Goal: Task Accomplishment & Management: Complete application form

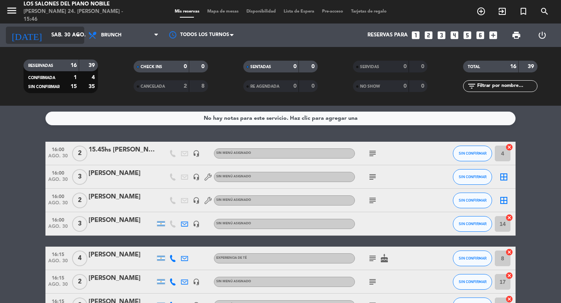
scroll to position [74, 0]
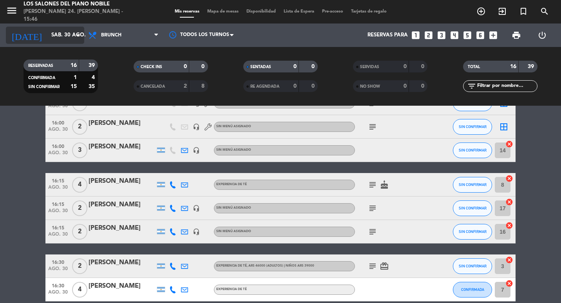
click at [69, 37] on input "sáb. 30 ago." at bounding box center [81, 35] width 69 height 14
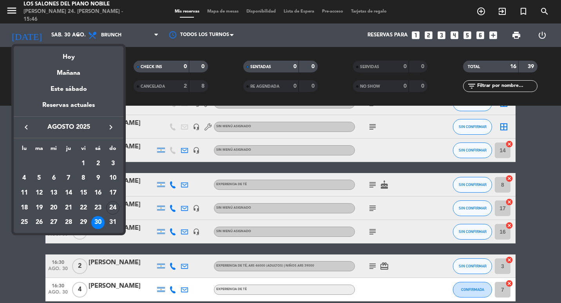
click at [108, 123] on icon "keyboard_arrow_right" at bounding box center [110, 127] width 9 height 9
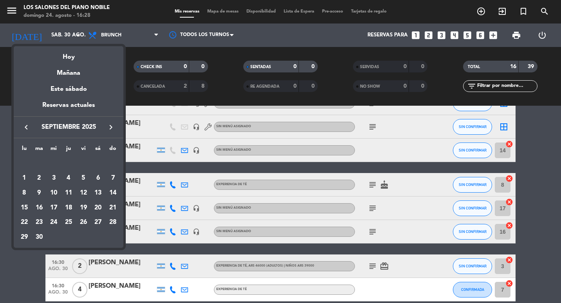
click at [25, 126] on icon "keyboard_arrow_left" at bounding box center [26, 127] width 9 height 9
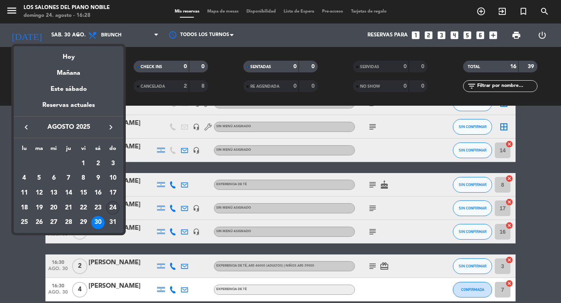
click at [114, 210] on div "24" at bounding box center [112, 207] width 13 height 13
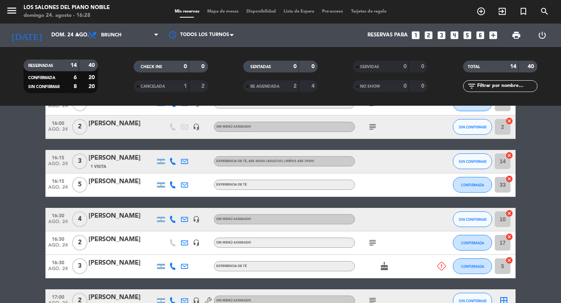
scroll to position [104, 0]
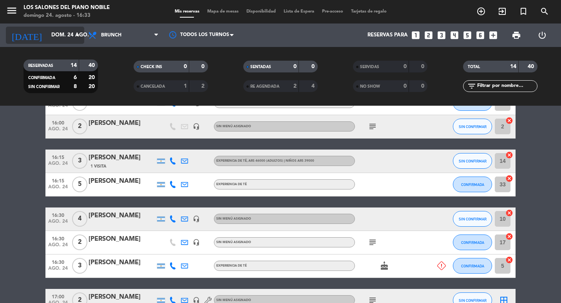
click at [47, 33] on input "dom. 24 ago." at bounding box center [81, 35] width 69 height 14
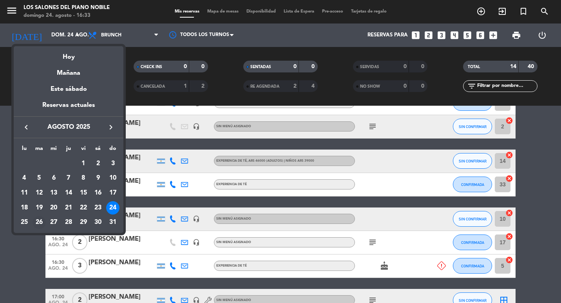
click at [38, 224] on div "26" at bounding box center [38, 222] width 13 height 13
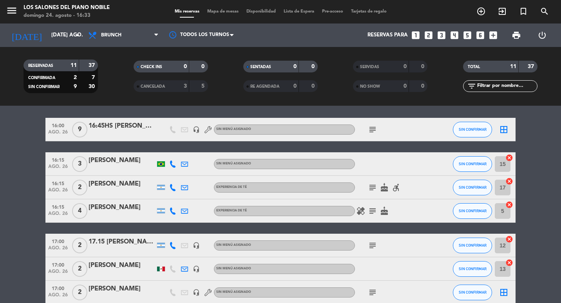
scroll to position [0, 0]
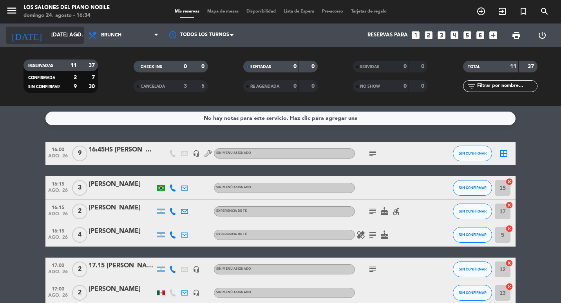
click at [36, 42] on div "[DATE] [DATE] ago. arrow_drop_down" at bounding box center [45, 35] width 78 height 17
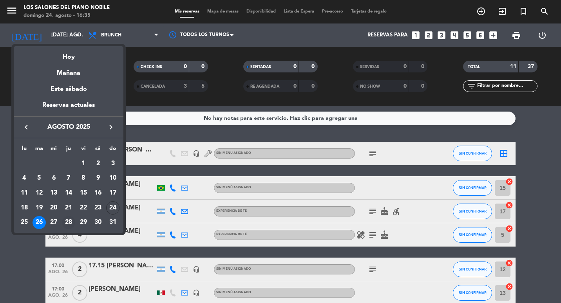
click at [65, 220] on div "28" at bounding box center [68, 222] width 13 height 13
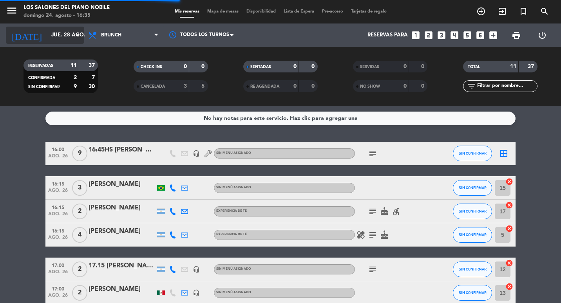
click at [42, 27] on div "[DATE] jue. 28 ago. arrow_drop_down" at bounding box center [45, 35] width 78 height 17
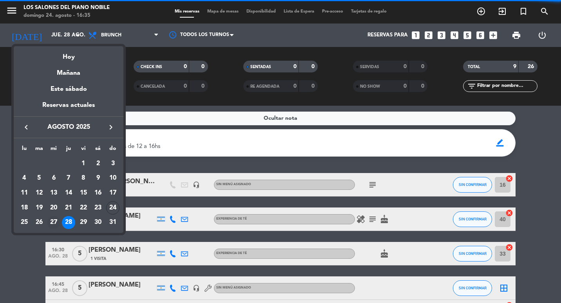
click at [56, 220] on div "27" at bounding box center [53, 222] width 13 height 13
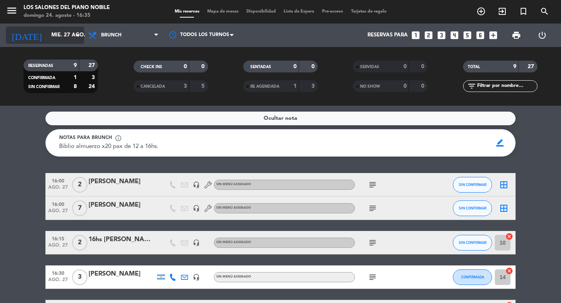
click at [56, 31] on input "mié. 27 ago." at bounding box center [81, 35] width 69 height 14
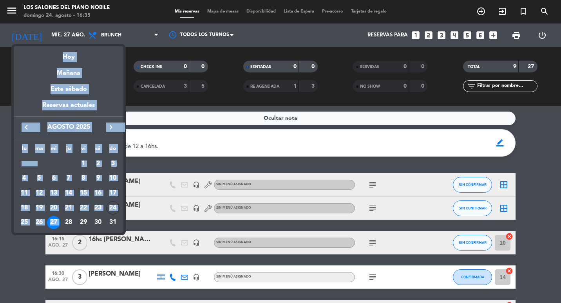
drag, startPoint x: 64, startPoint y: 229, endPoint x: 64, endPoint y: 233, distance: 4.3
click at [64, 233] on div "semana que viene esta semana semana previa misma semana del año anterior Hoy Ma…" at bounding box center [280, 151] width 561 height 303
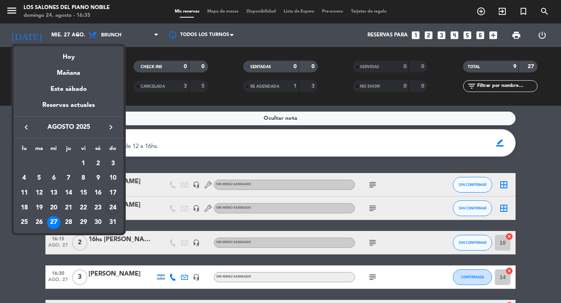
drag, startPoint x: 64, startPoint y: 233, endPoint x: 69, endPoint y: 218, distance: 15.6
click at [69, 218] on div "28" at bounding box center [68, 222] width 13 height 13
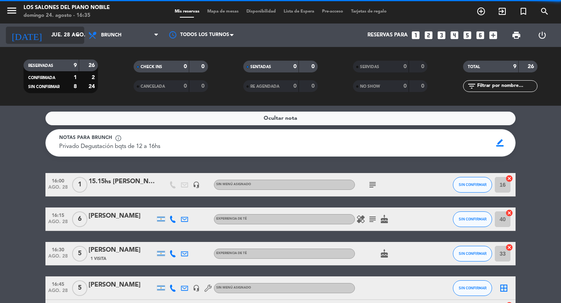
click at [62, 38] on input "jue. 28 ago." at bounding box center [81, 35] width 69 height 14
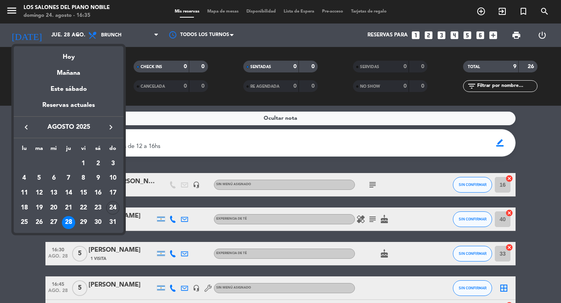
click at [82, 225] on div "29" at bounding box center [83, 222] width 13 height 13
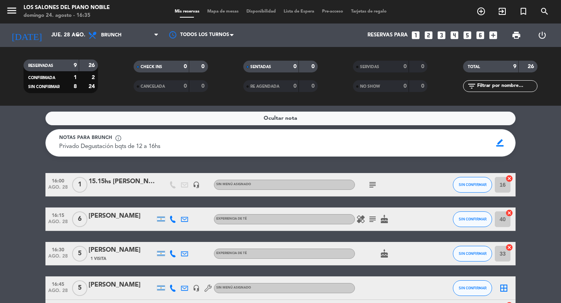
type input "vie. 29 ago."
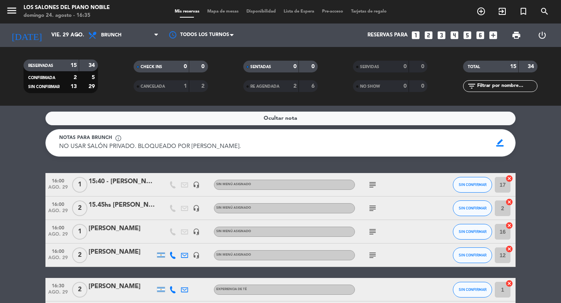
click at [449, 37] on icon "looks_4" at bounding box center [454, 35] width 10 height 10
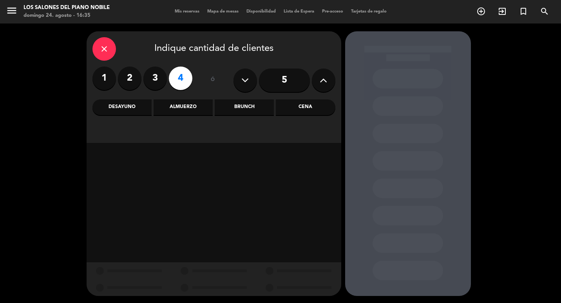
click at [246, 106] on div "Brunch" at bounding box center [244, 107] width 59 height 16
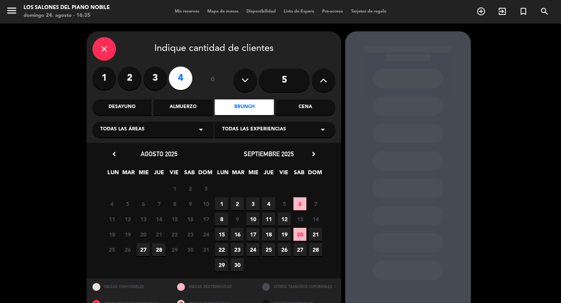
click at [91, 44] on div "close Indique cantidad de clientes 1 2 3 4 ó 5 Desayuno Almuerzo Brunch Cena To…" at bounding box center [214, 87] width 254 height 112
click at [107, 49] on icon "close" at bounding box center [103, 48] width 9 height 9
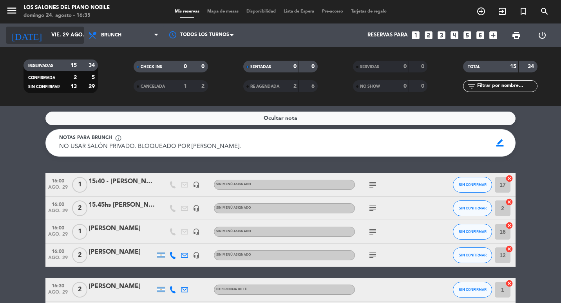
click at [50, 38] on input "vie. 29 ago." at bounding box center [81, 35] width 69 height 14
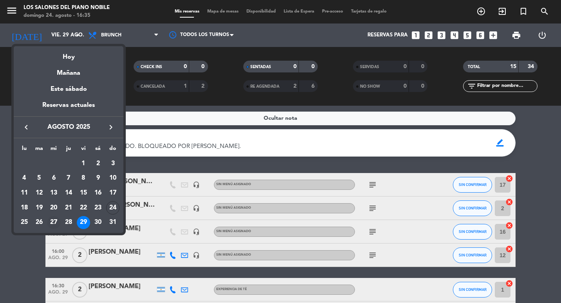
click at [53, 222] on div "27" at bounding box center [53, 222] width 13 height 13
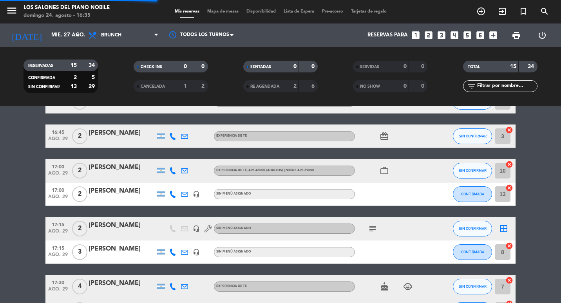
scroll to position [186, 0]
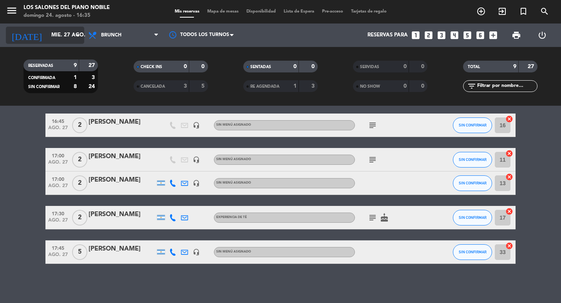
click at [51, 30] on input "mié. 27 ago." at bounding box center [81, 35] width 69 height 14
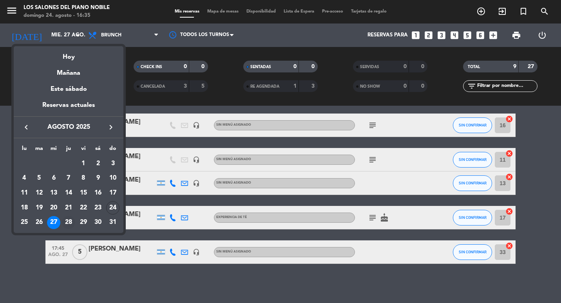
click at [69, 223] on div "28" at bounding box center [68, 222] width 13 height 13
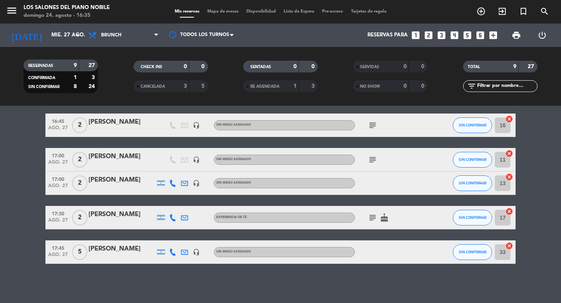
type input "jue. 28 ago."
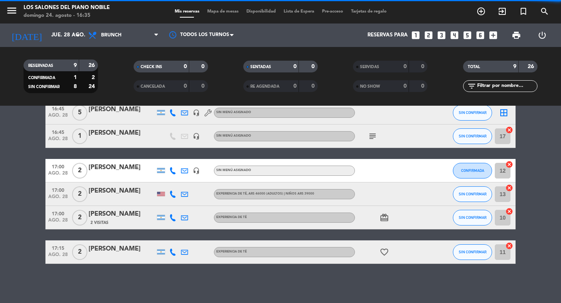
scroll to position [175, 0]
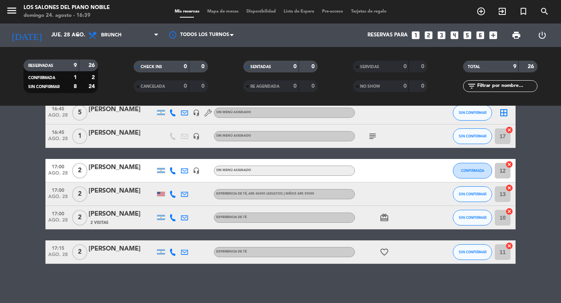
click at [456, 34] on icon "looks_4" at bounding box center [454, 35] width 10 height 10
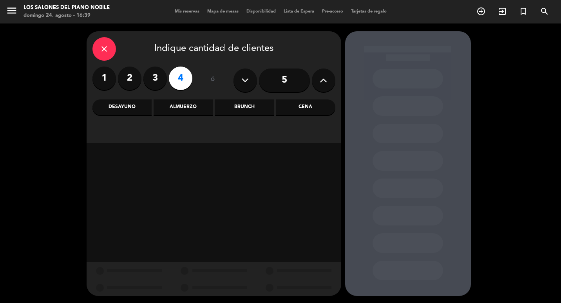
click at [242, 106] on div "Brunch" at bounding box center [244, 107] width 59 height 16
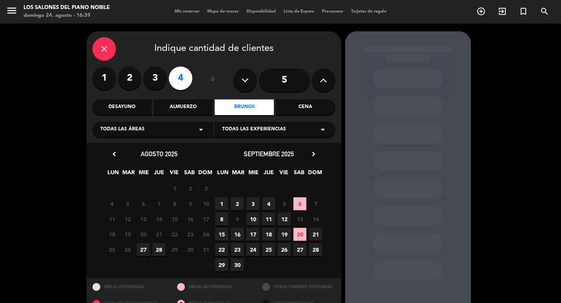
click at [161, 254] on span "28" at bounding box center [158, 249] width 13 height 13
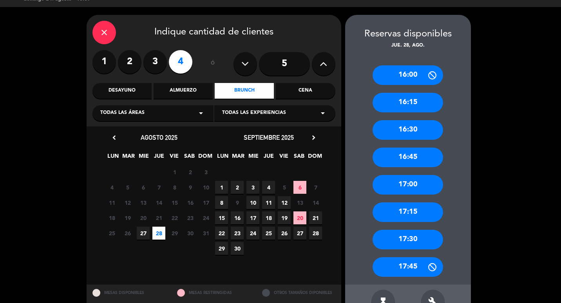
click at [406, 276] on div "17:45" at bounding box center [407, 267] width 70 height 20
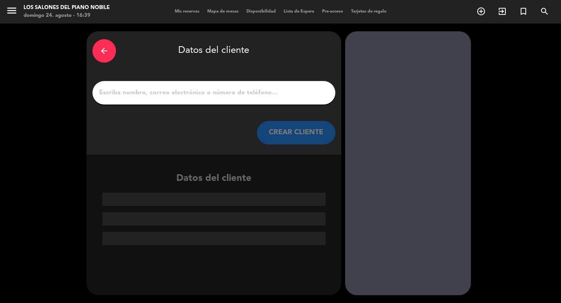
scroll to position [0, 0]
click at [224, 101] on div at bounding box center [213, 92] width 243 height 23
click at [227, 96] on input "1" at bounding box center [213, 92] width 231 height 11
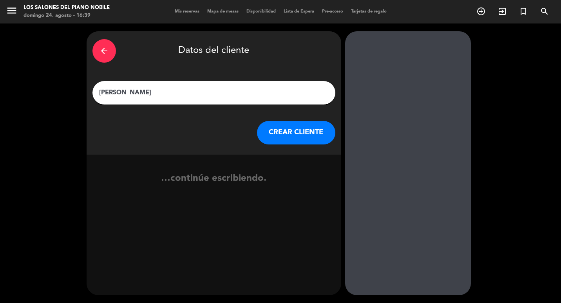
type input "[PERSON_NAME]"
click at [308, 122] on button "CREAR CLIENTE" at bounding box center [296, 132] width 78 height 23
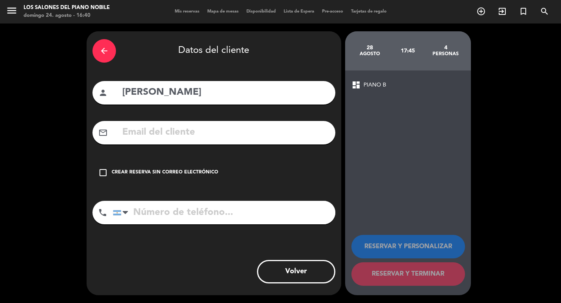
click at [198, 139] on input "text" at bounding box center [225, 132] width 208 height 16
paste input "[EMAIL_ADDRESS][DOMAIN_NAME]"
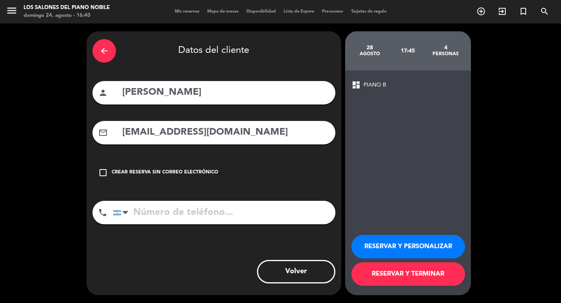
type input "[EMAIL_ADDRESS][DOMAIN_NAME]"
click at [218, 204] on input "tel" at bounding box center [224, 212] width 222 height 23
paste input "1121803656"
type input "1121803656"
click at [404, 274] on button "RESERVAR Y TERMINAR" at bounding box center [408, 273] width 114 height 23
